Goal: Task Accomplishment & Management: Manage account settings

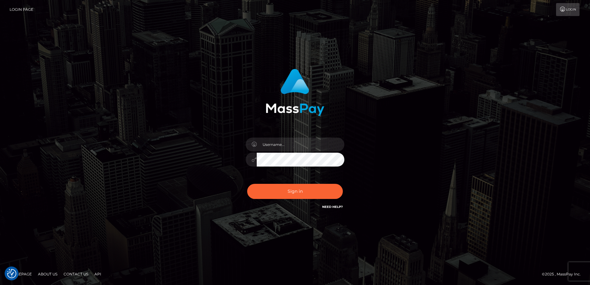
click at [169, 102] on div "Sign in" at bounding box center [295, 142] width 352 height 157
click at [136, 141] on div "Sign in" at bounding box center [295, 142] width 352 height 157
click at [387, 231] on div "Sign in" at bounding box center [295, 143] width 590 height 250
click at [278, 148] on input "text" at bounding box center [301, 145] width 88 height 14
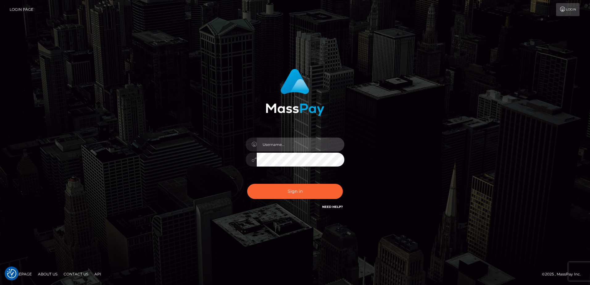
paste input "adam.hollo@byborgenterprises.com"
type input "adam.hollo@byborgenterprises.com"
click at [422, 233] on div "adam.hollo@byborgenterprises.com" at bounding box center [295, 143] width 590 height 250
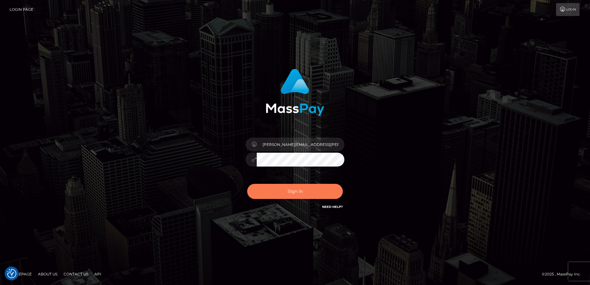
click at [312, 186] on button "Sign in" at bounding box center [295, 191] width 96 height 15
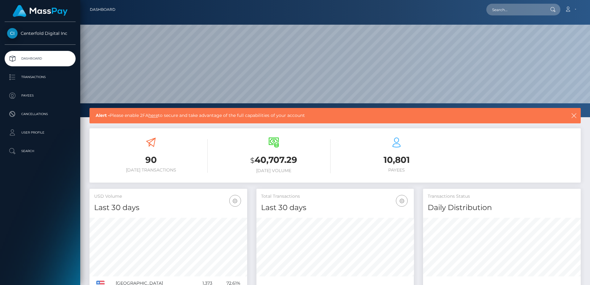
scroll to position [110, 157]
click at [575, 114] on icon "button" at bounding box center [574, 116] width 6 height 6
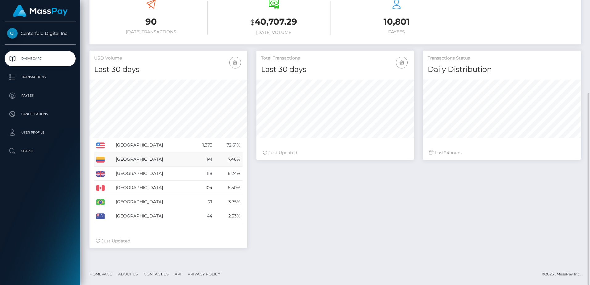
scroll to position [0, 0]
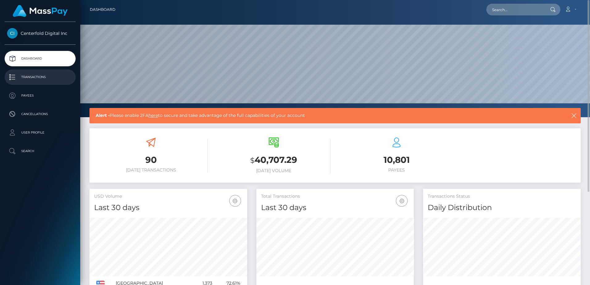
click at [47, 76] on p "Transactions" at bounding box center [40, 77] width 66 height 9
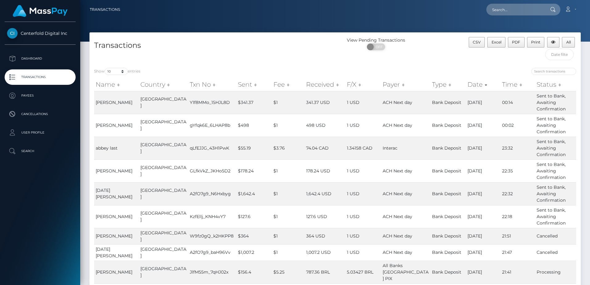
click at [51, 36] on span "Centerfold Digital Inc" at bounding box center [40, 34] width 71 height 6
click at [54, 34] on span "Centerfold Digital Inc" at bounding box center [40, 34] width 71 height 6
click at [39, 60] on p "Dashboard" at bounding box center [40, 58] width 66 height 9
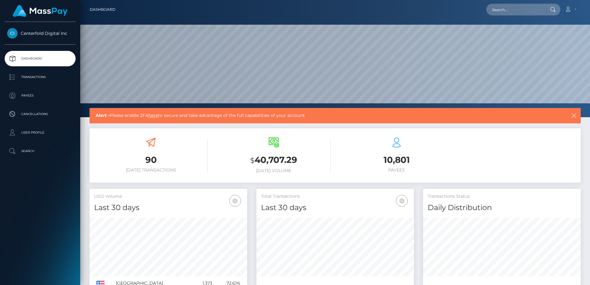
scroll to position [110, 157]
click at [38, 76] on p "Transactions" at bounding box center [40, 77] width 66 height 9
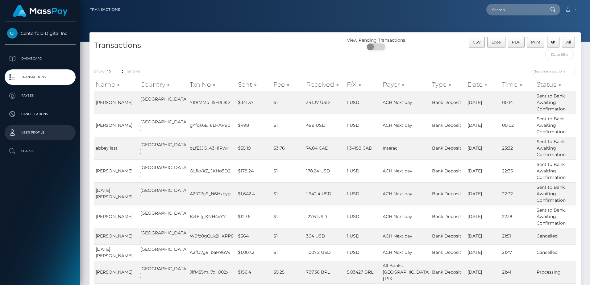
click at [26, 127] on link "User Profile" at bounding box center [40, 132] width 71 height 15
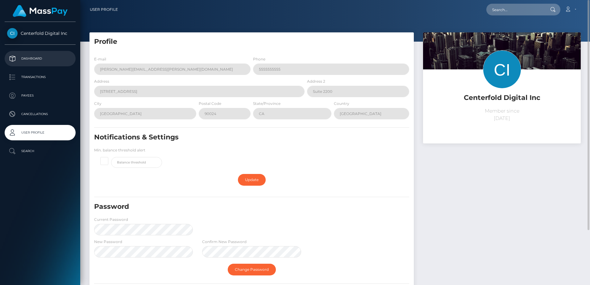
click at [43, 60] on p "Dashboard" at bounding box center [40, 58] width 66 height 9
click at [37, 58] on p "Dashboard" at bounding box center [40, 58] width 66 height 9
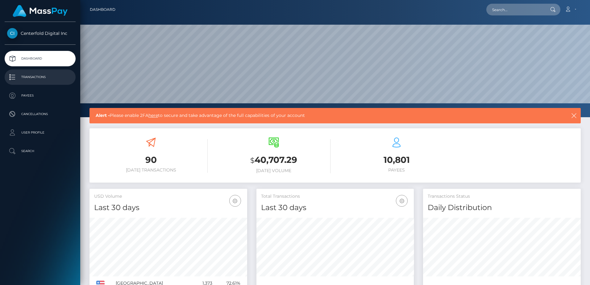
click at [37, 77] on p "Transactions" at bounding box center [40, 77] width 66 height 9
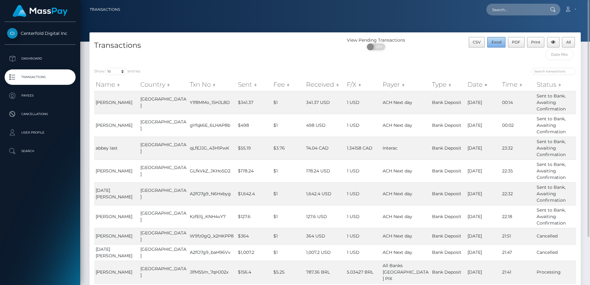
click at [496, 42] on span "Excel" at bounding box center [497, 42] width 10 height 5
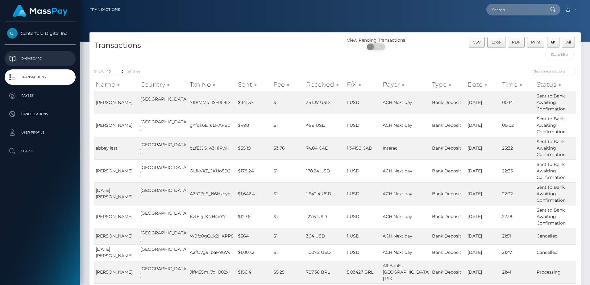
click at [33, 56] on p "Dashboard" at bounding box center [40, 58] width 66 height 9
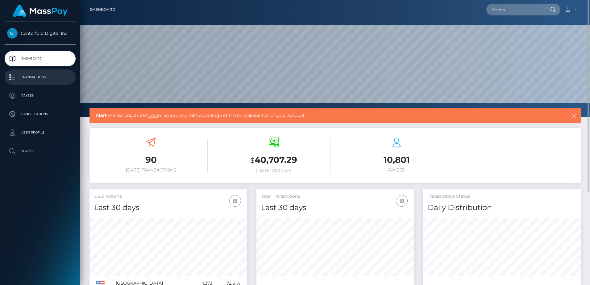
click at [23, 74] on p "Transactions" at bounding box center [40, 77] width 66 height 9
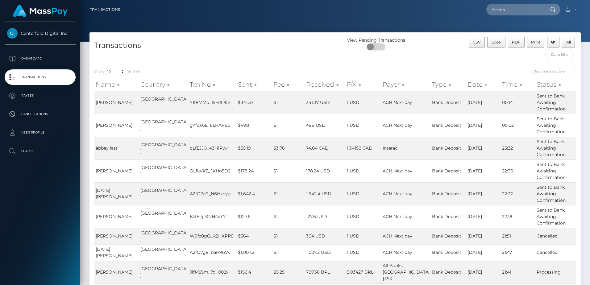
click at [128, 51] on div "Transactions" at bounding box center [213, 50] width 246 height 26
click at [125, 72] on select "10 25 50 100 250 500 1,000 3,500" at bounding box center [116, 71] width 23 height 7
select select "3500"
click at [105, 68] on select "10 25 50 100 250 500 1,000 3,500" at bounding box center [116, 71] width 23 height 7
click at [565, 52] on input "text" at bounding box center [559, 54] width 28 height 11
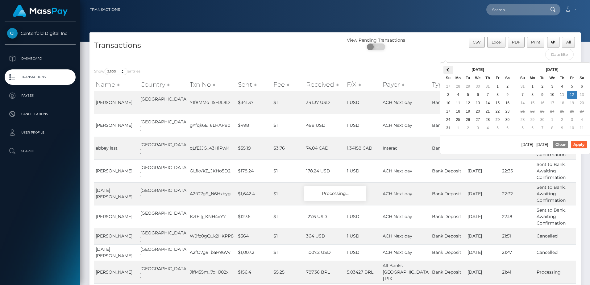
click at [449, 71] on th at bounding box center [449, 70] width 10 height 8
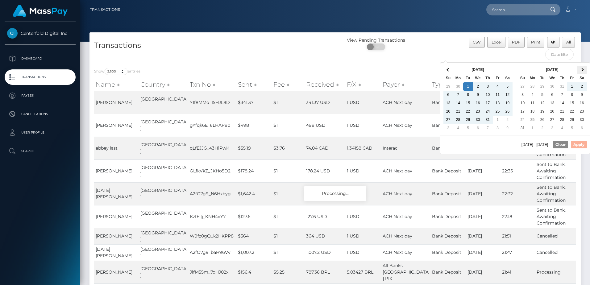
click at [582, 70] on span at bounding box center [581, 69] width 3 height 3
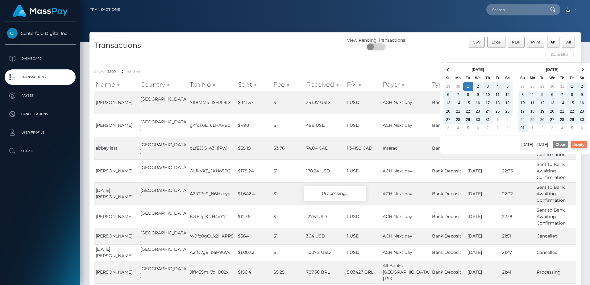
click at [578, 144] on button "Apply" at bounding box center [579, 144] width 16 height 7
type input "07/01/2025 - 09/12/2025"
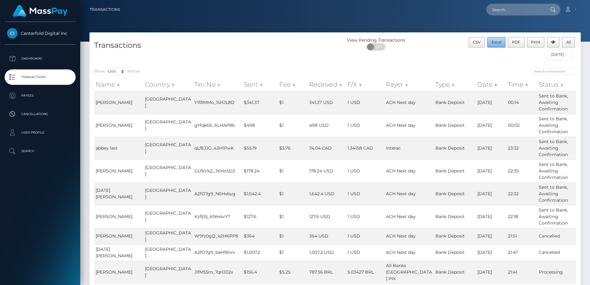
click at [501, 43] on span "Excel" at bounding box center [497, 42] width 10 height 5
click at [40, 202] on div "Centerfold Digital Inc Dashboard Transactions Payees Cancellations Search" at bounding box center [40, 153] width 80 height 262
click at [32, 57] on p "Dashboard" at bounding box center [40, 58] width 66 height 9
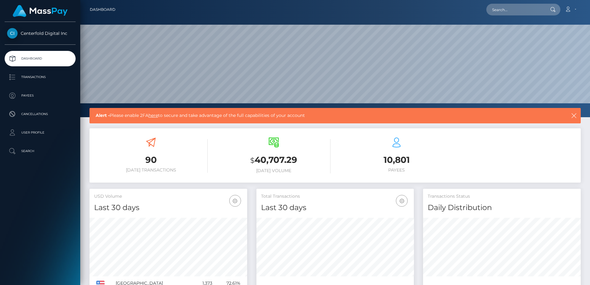
scroll to position [308529, 308480]
click at [578, 116] on div "Alert - Please enable 2FA here to secure and take advantage of the full capabil…" at bounding box center [335, 115] width 491 height 15
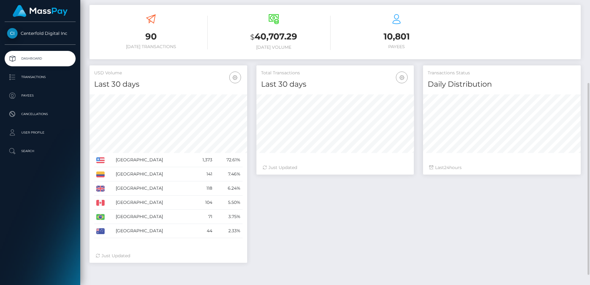
scroll to position [138, 0]
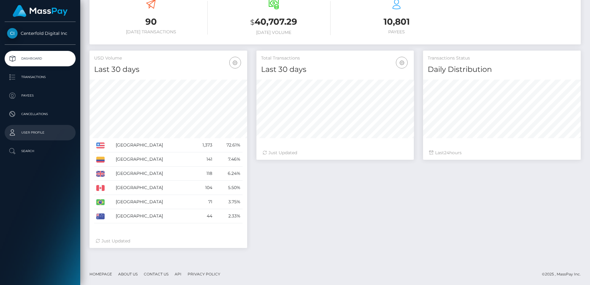
click at [38, 132] on p "User Profile" at bounding box center [40, 132] width 66 height 9
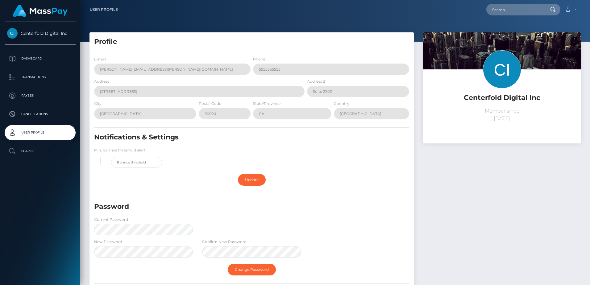
click at [39, 32] on span "Centerfold Digital Inc" at bounding box center [40, 34] width 71 height 6
click at [43, 57] on p "Dashboard" at bounding box center [40, 58] width 66 height 9
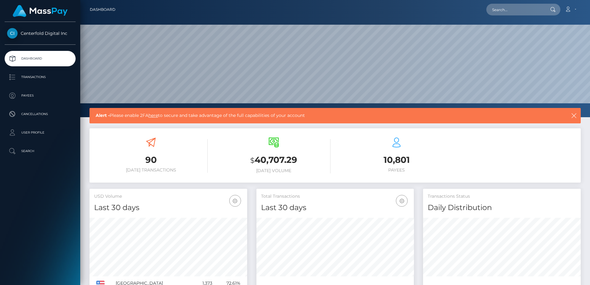
scroll to position [110, 157]
click at [574, 7] on link "Account" at bounding box center [570, 9] width 18 height 13
click at [29, 233] on div "Centerfold Digital Inc Dashboard Transactions Payees Cancellations Search" at bounding box center [40, 153] width 80 height 262
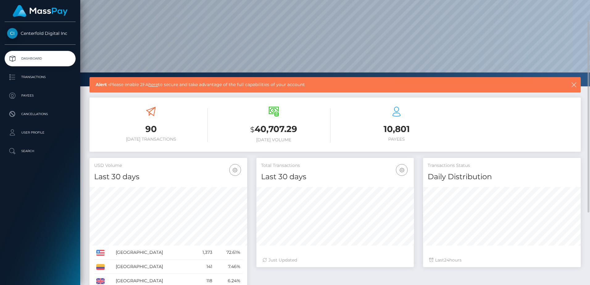
scroll to position [0, 0]
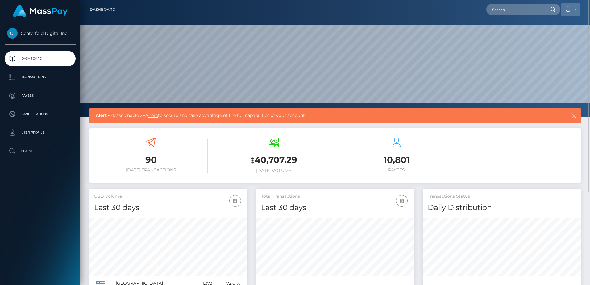
click at [576, 10] on link "Account" at bounding box center [570, 9] width 18 height 13
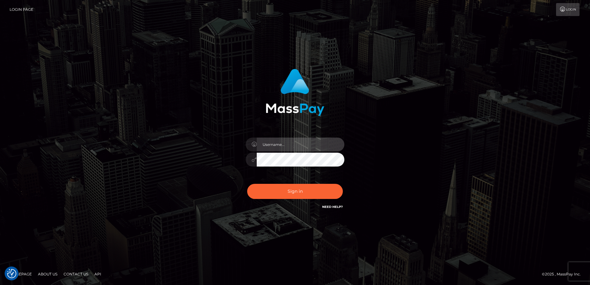
click at [281, 148] on input "text" at bounding box center [301, 145] width 88 height 14
paste input "[PERSON_NAME][EMAIL_ADDRESS][PERSON_NAME][DOMAIN_NAME]"
type input "adam.hollo@byborgenterprises.com"
click at [423, 133] on div "adam.hollo@byborgenterprises.com" at bounding box center [295, 142] width 352 height 157
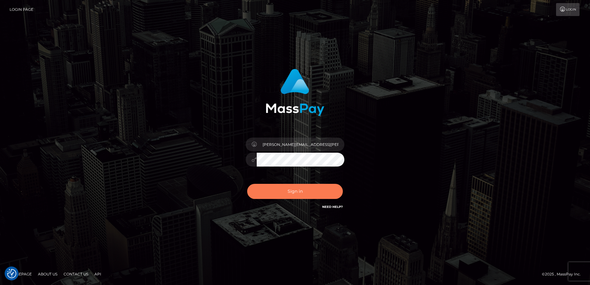
click at [302, 194] on button "Sign in" at bounding box center [295, 191] width 96 height 15
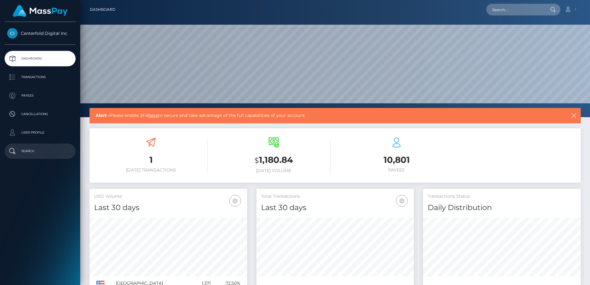
scroll to position [110, 157]
click at [572, 7] on link "Account" at bounding box center [570, 9] width 18 height 13
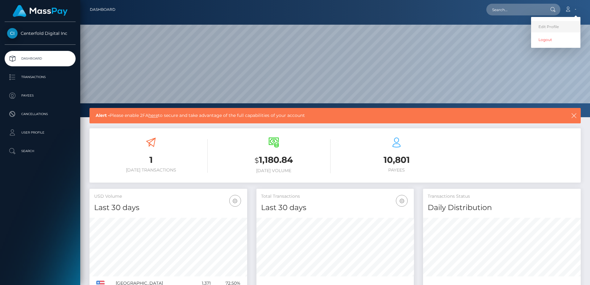
click at [562, 23] on link "Edit Profile" at bounding box center [555, 26] width 49 height 11
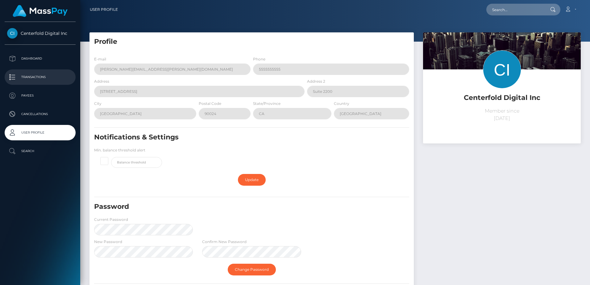
click at [36, 77] on p "Transactions" at bounding box center [40, 77] width 66 height 9
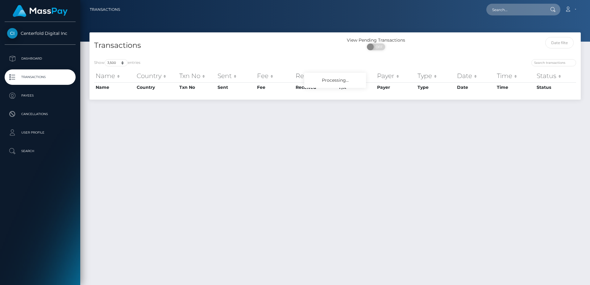
select select "3500"
click at [37, 54] on p "Dashboard" at bounding box center [40, 58] width 66 height 9
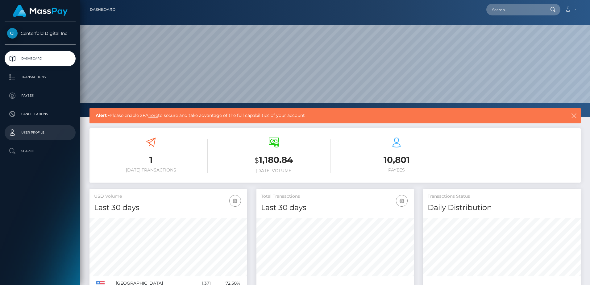
click at [38, 130] on p "User Profile" at bounding box center [40, 132] width 66 height 9
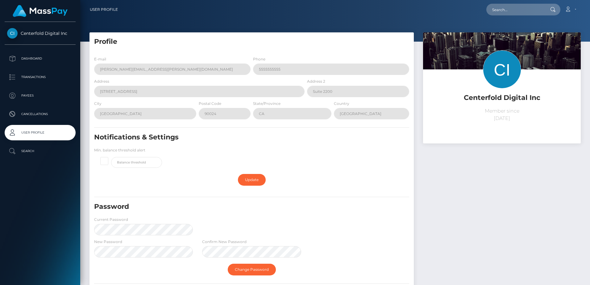
click at [580, 7] on li "Account Edit Profile Logout" at bounding box center [570, 9] width 19 height 13
click at [577, 7] on link "Account" at bounding box center [570, 9] width 18 height 13
click at [49, 209] on div "Centerfold Digital Inc Dashboard Transactions Payees Cancellations Search" at bounding box center [40, 153] width 80 height 262
click at [41, 62] on p "Dashboard" at bounding box center [40, 58] width 66 height 9
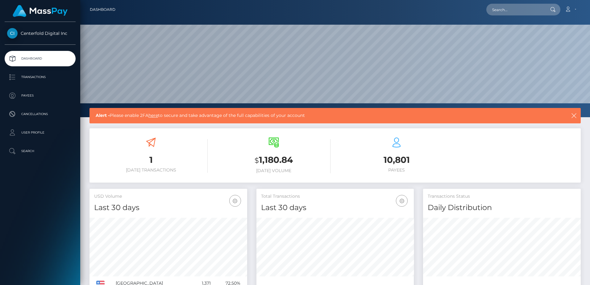
scroll to position [110, 157]
click at [33, 137] on p "User Profile" at bounding box center [40, 132] width 66 height 9
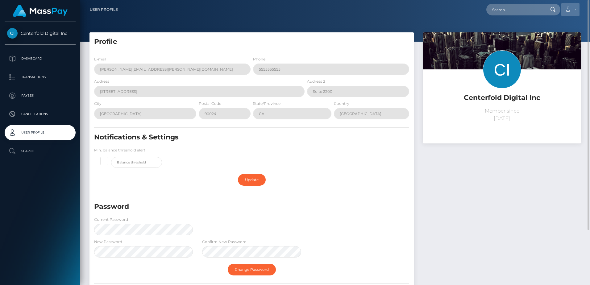
click at [573, 12] on link "Account" at bounding box center [570, 9] width 18 height 13
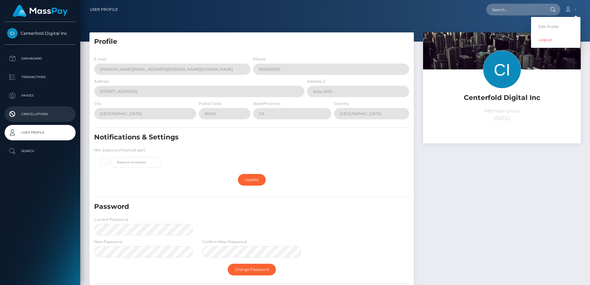
click at [42, 113] on p "Cancellations" at bounding box center [40, 114] width 66 height 9
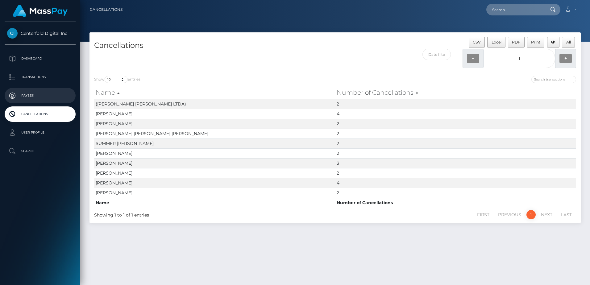
click at [35, 91] on link "Payees" at bounding box center [40, 95] width 71 height 15
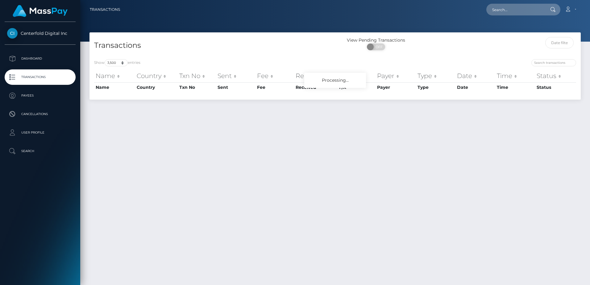
select select "3500"
click at [40, 57] on p "Dashboard" at bounding box center [40, 58] width 66 height 9
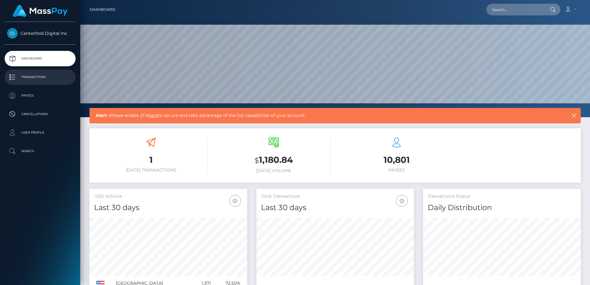
scroll to position [110, 157]
click at [31, 78] on p "Transactions" at bounding box center [40, 77] width 66 height 9
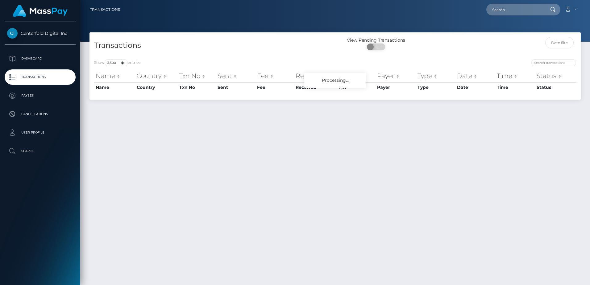
select select "3500"
click at [31, 96] on p "Payees" at bounding box center [40, 95] width 66 height 9
